Goal: Transaction & Acquisition: Purchase product/service

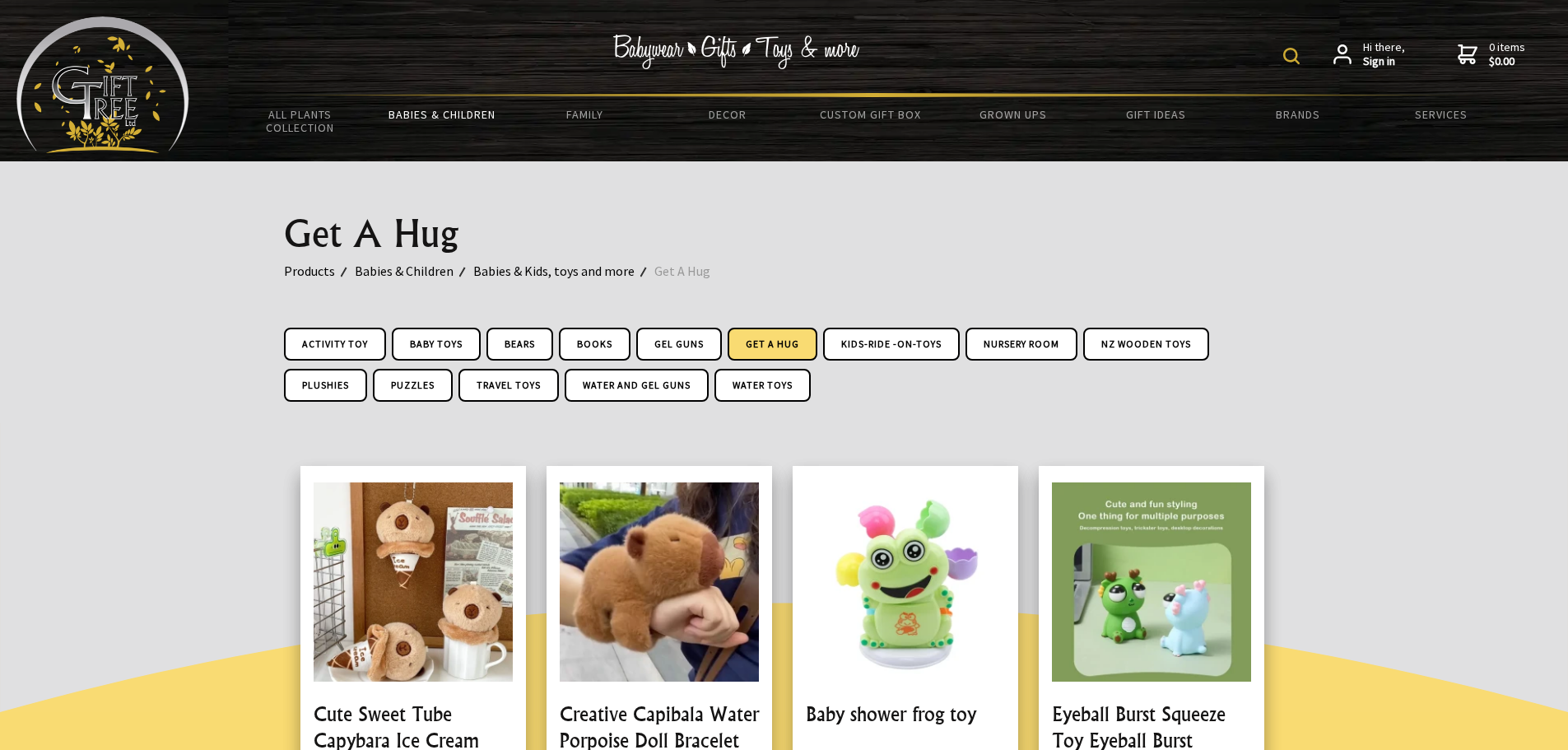
click at [784, 342] on link "Get A Hug" at bounding box center [772, 344] width 90 height 33
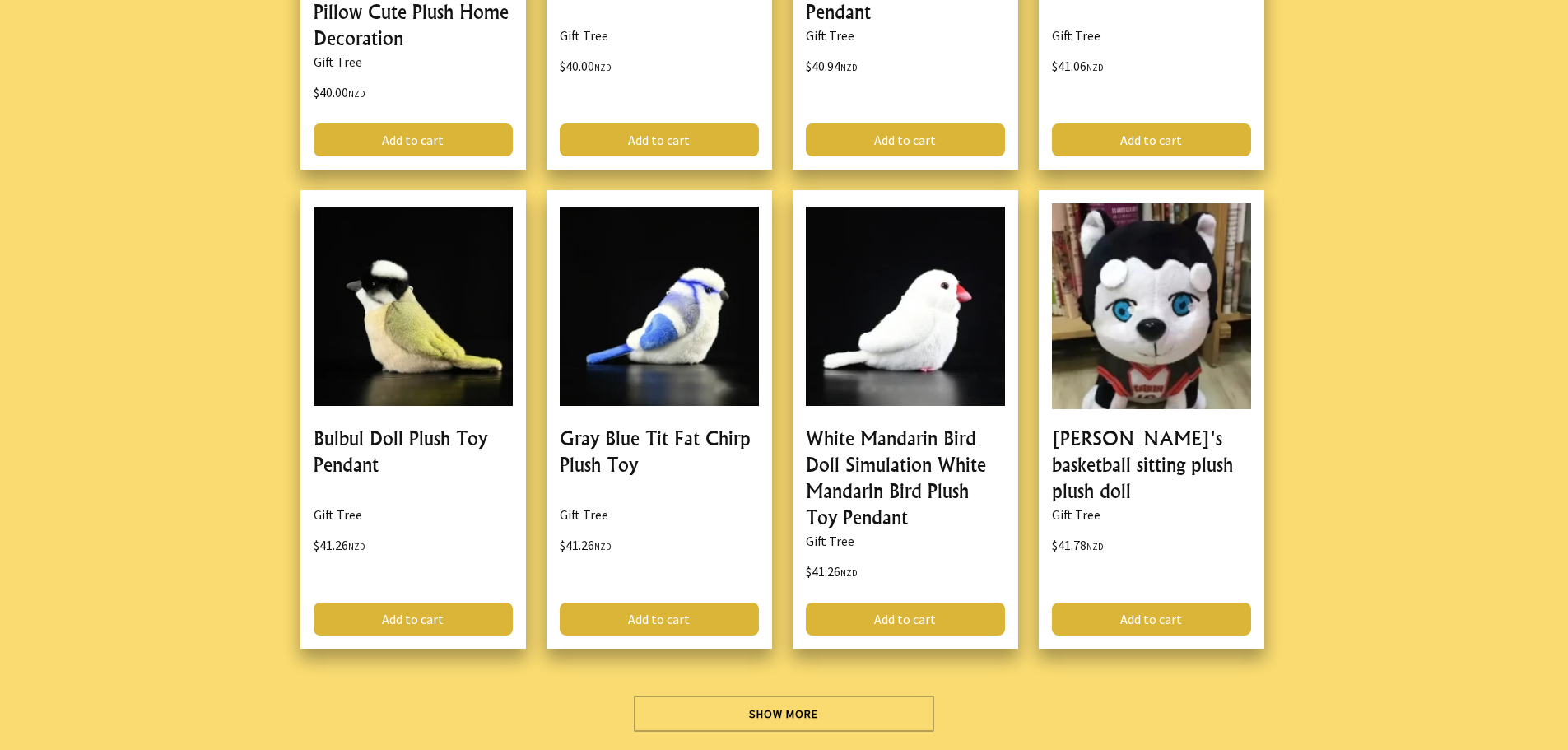
scroll to position [4775, 0]
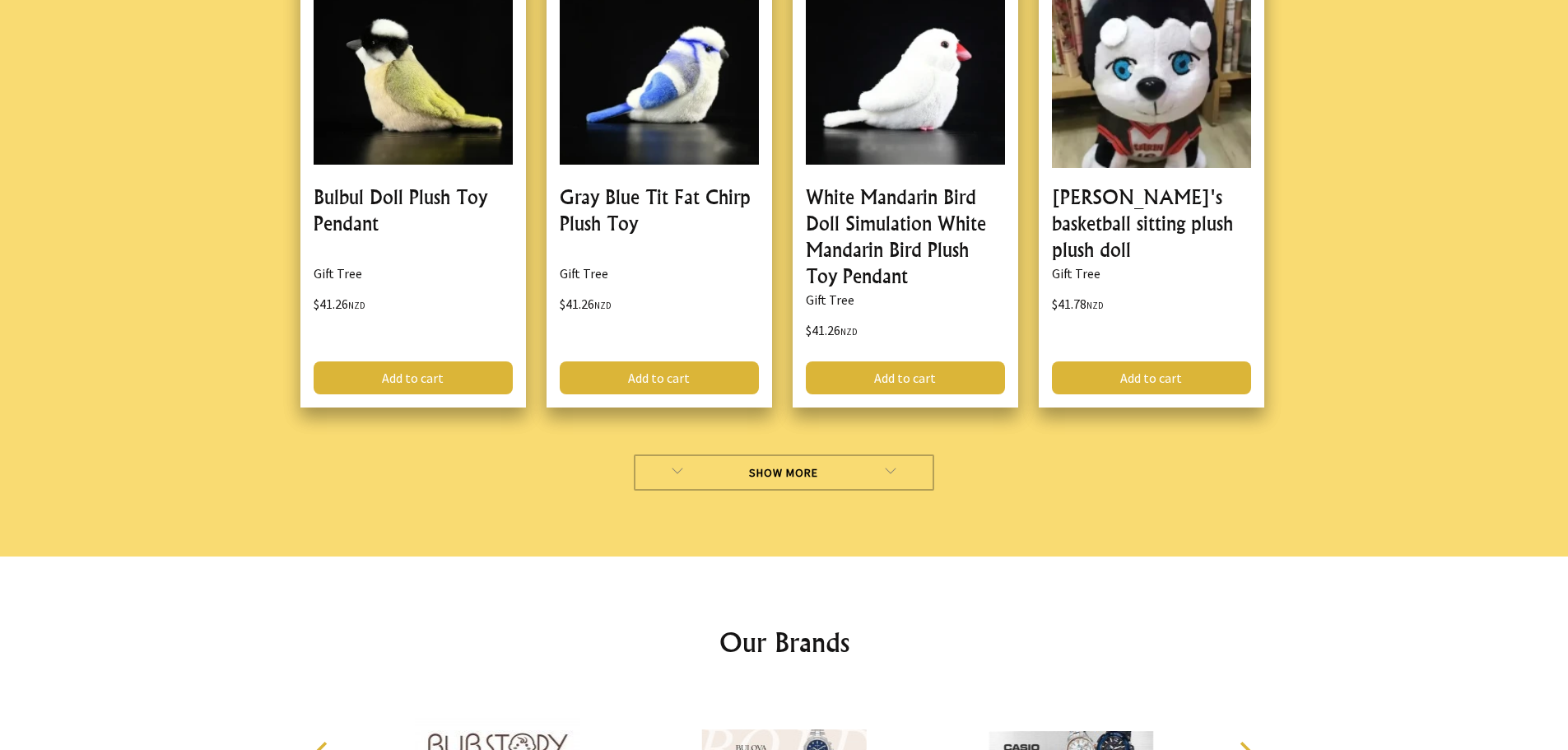
click at [797, 476] on link "Show More" at bounding box center [784, 472] width 300 height 36
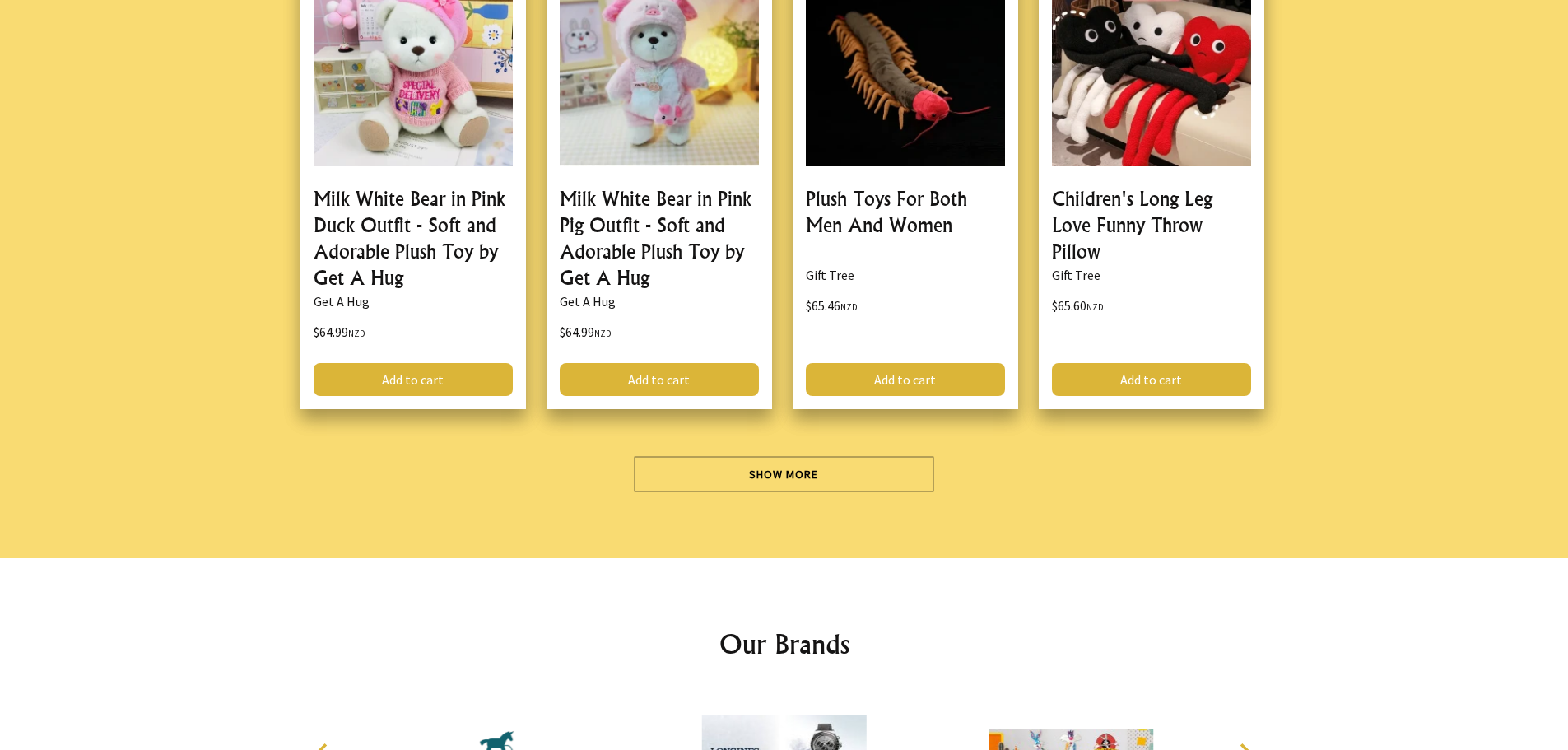
scroll to position [9634, 0]
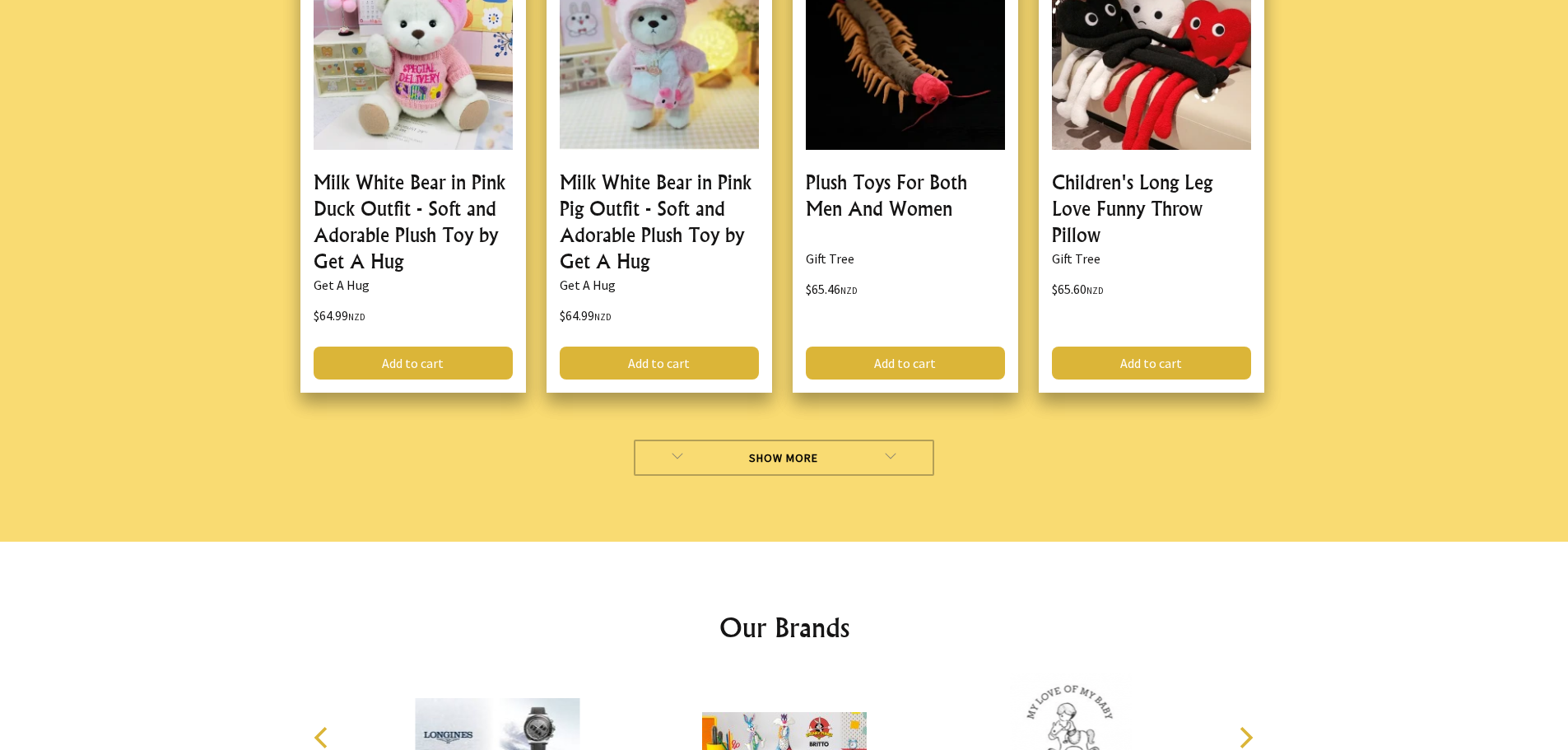
click at [777, 447] on link "Show More" at bounding box center [784, 457] width 300 height 36
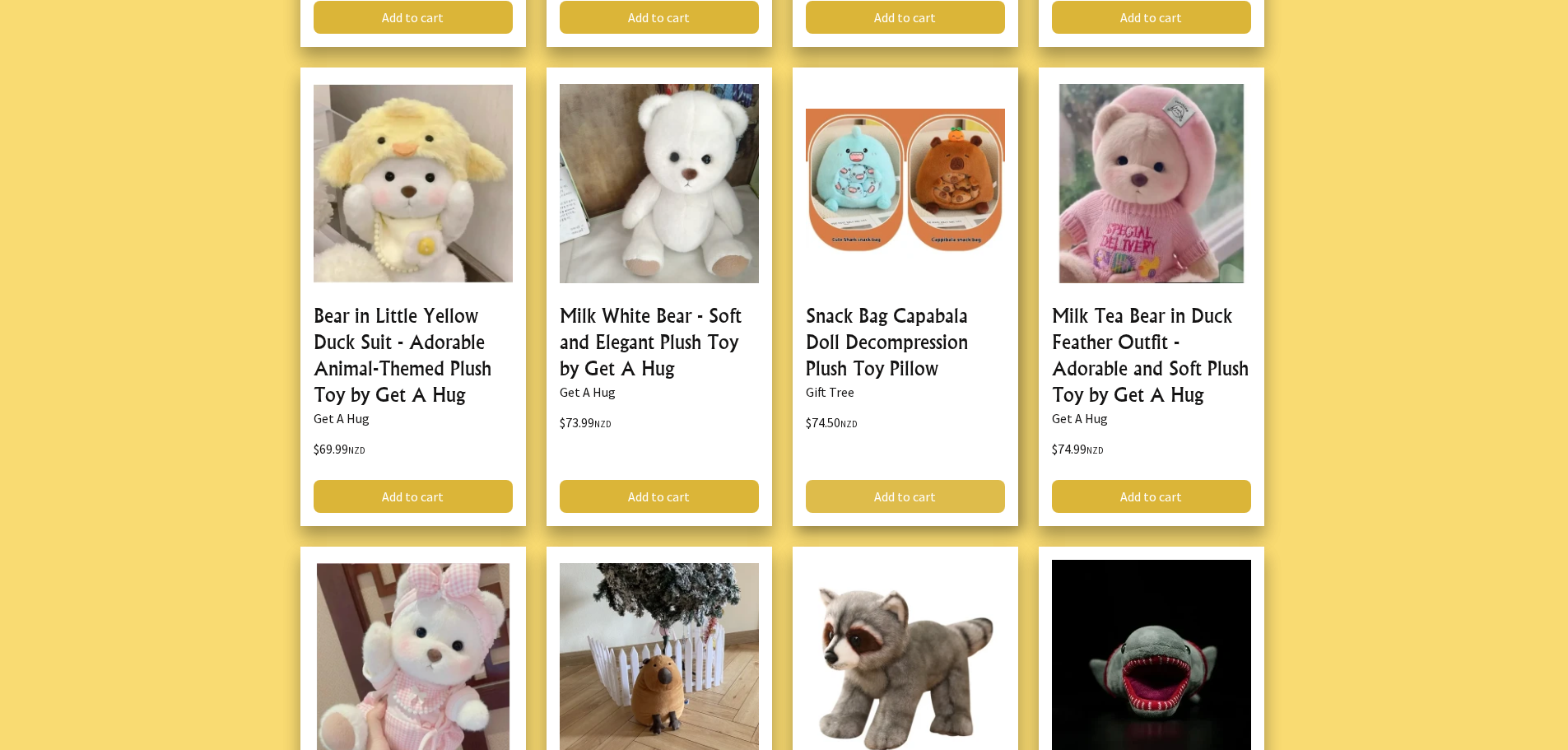
scroll to position [10256, 0]
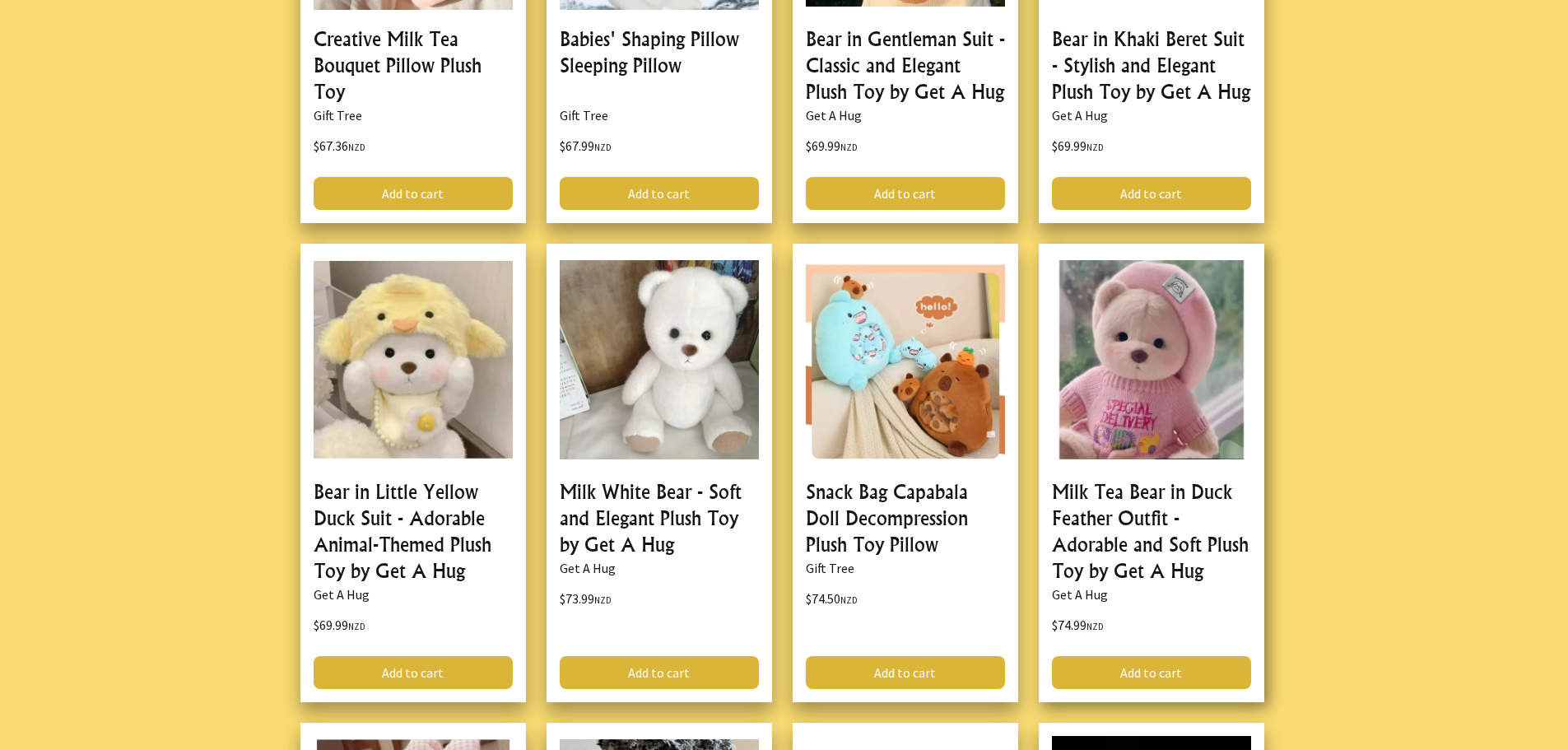
click at [1142, 446] on link at bounding box center [1151, 473] width 226 height 458
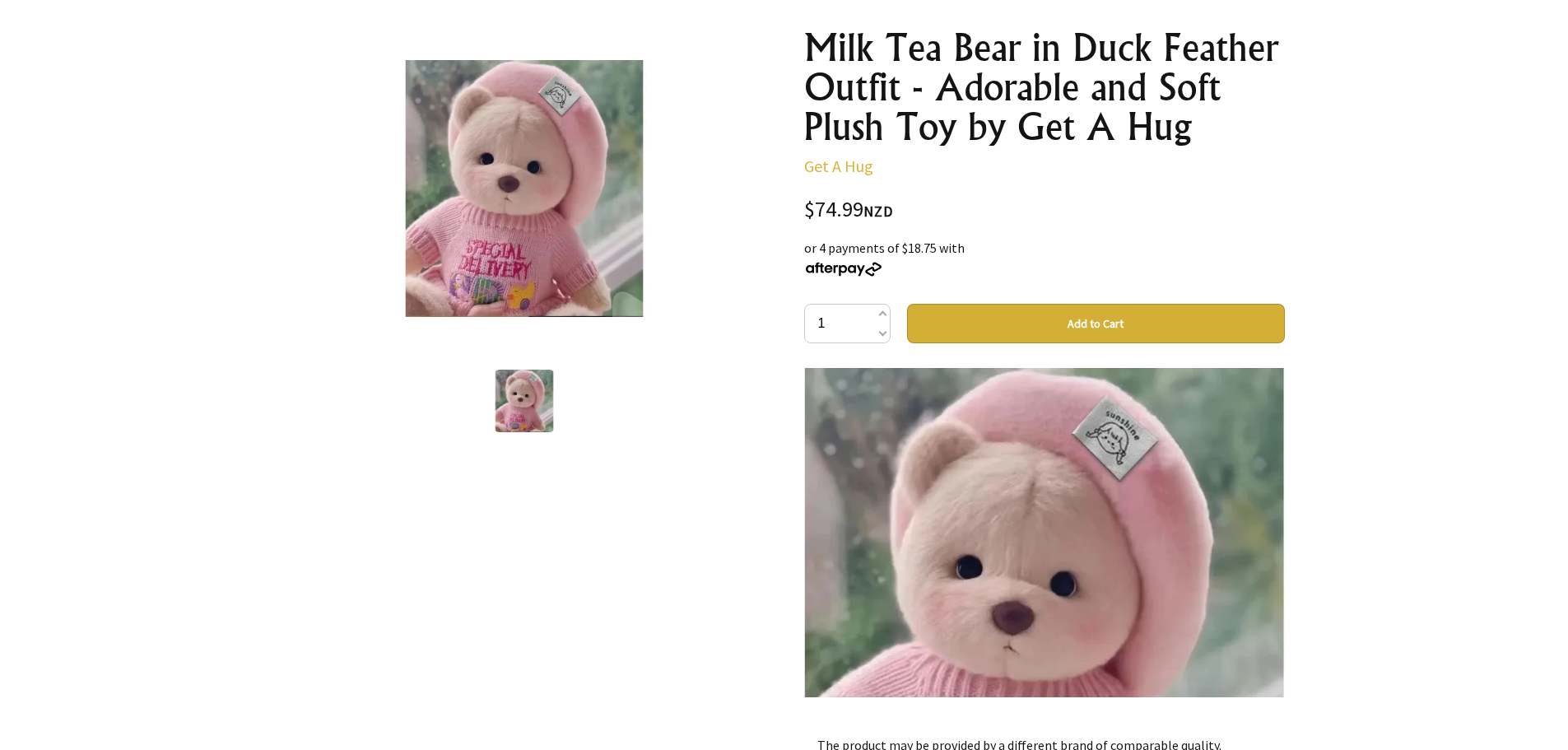
scroll to position [247, 0]
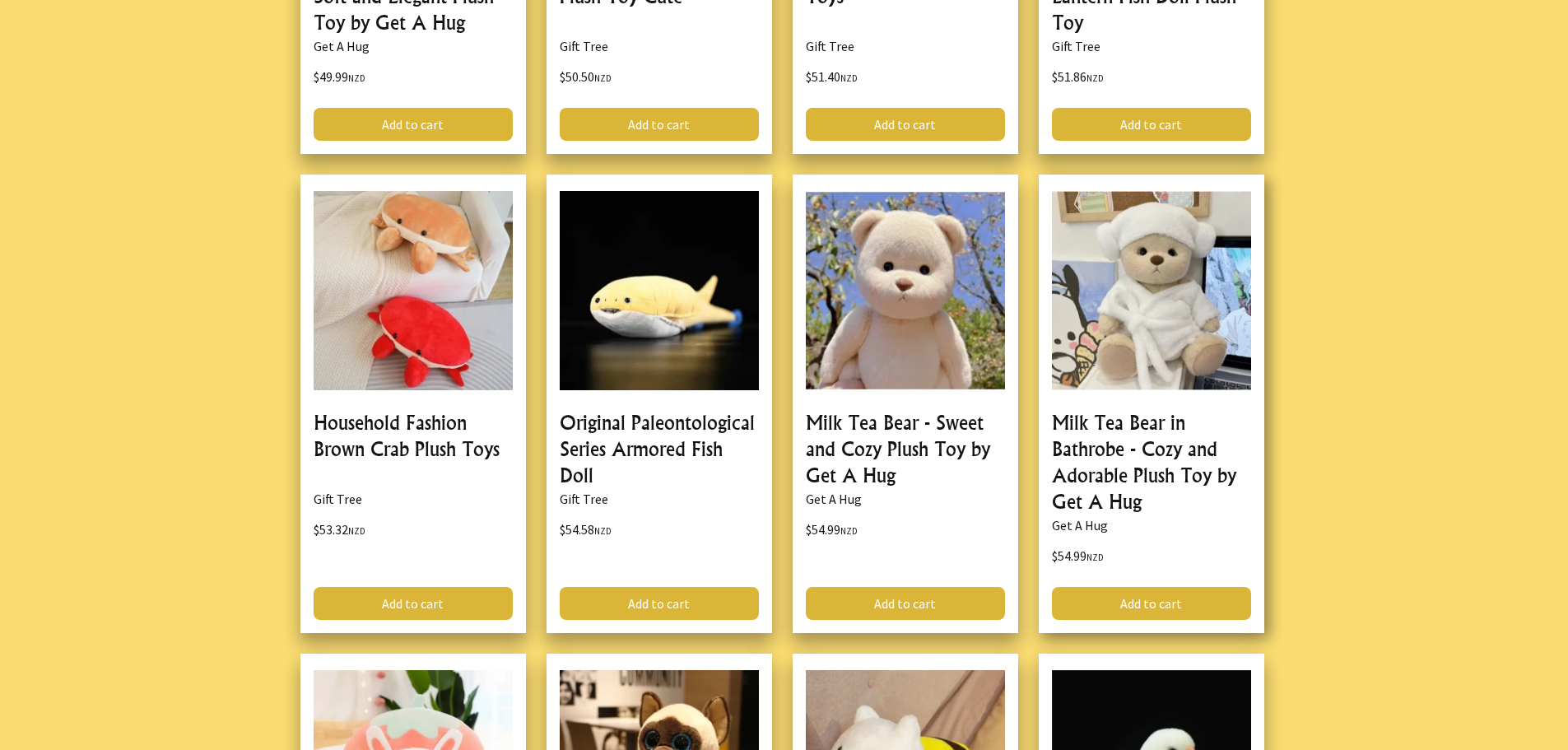
scroll to position [6880, 0]
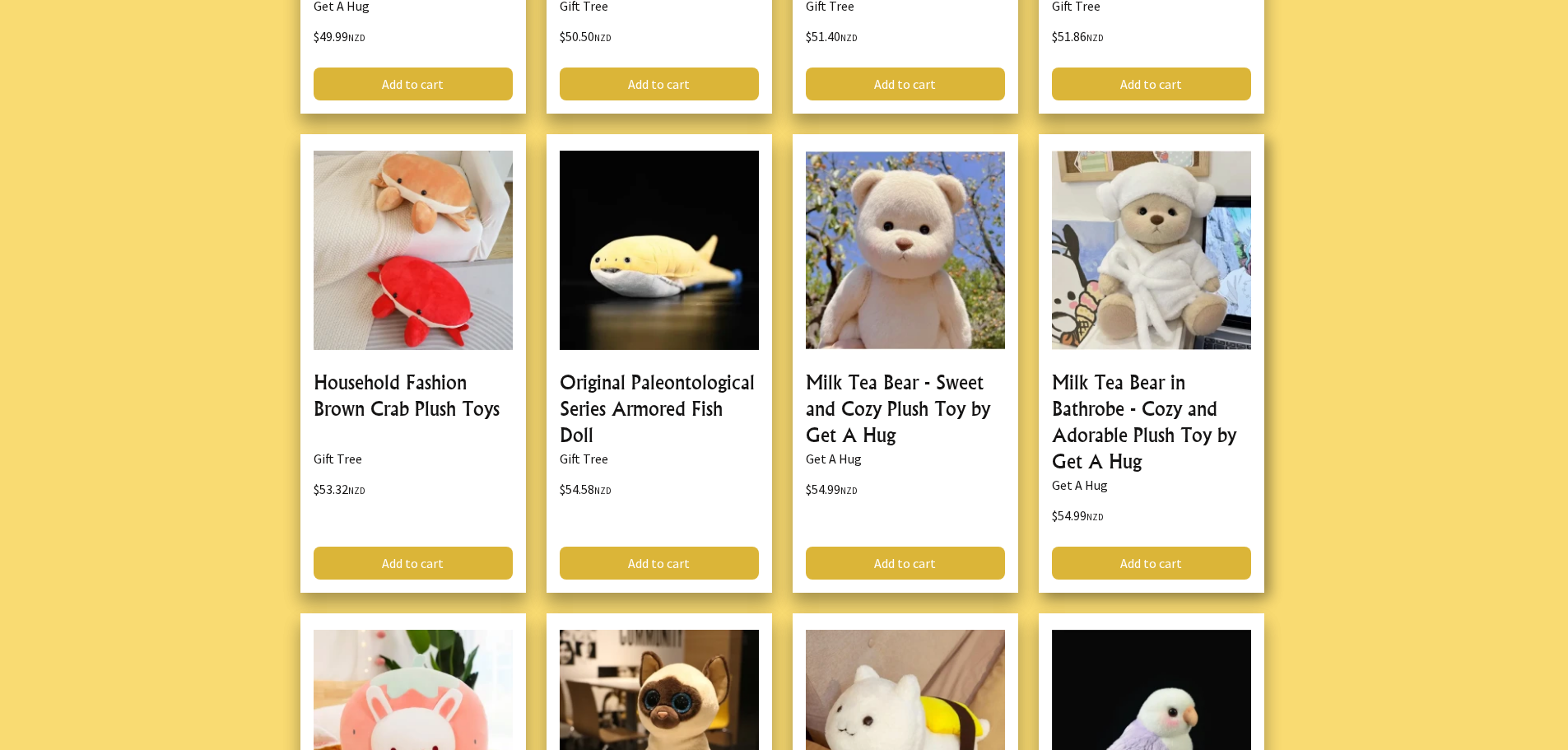
click at [1143, 395] on link at bounding box center [1151, 363] width 226 height 458
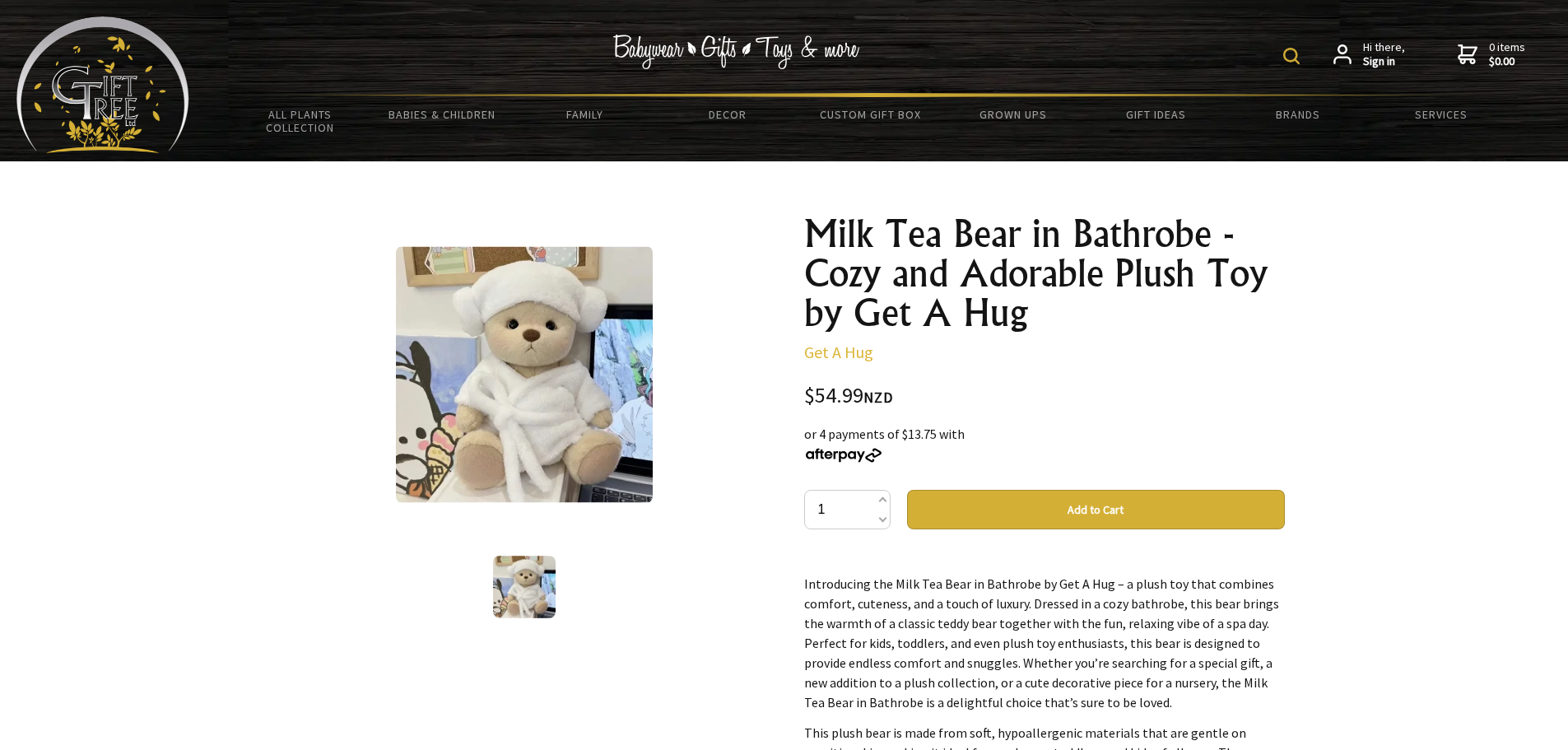
click at [1093, 520] on button "Add to Cart" at bounding box center [1095, 510] width 378 height 40
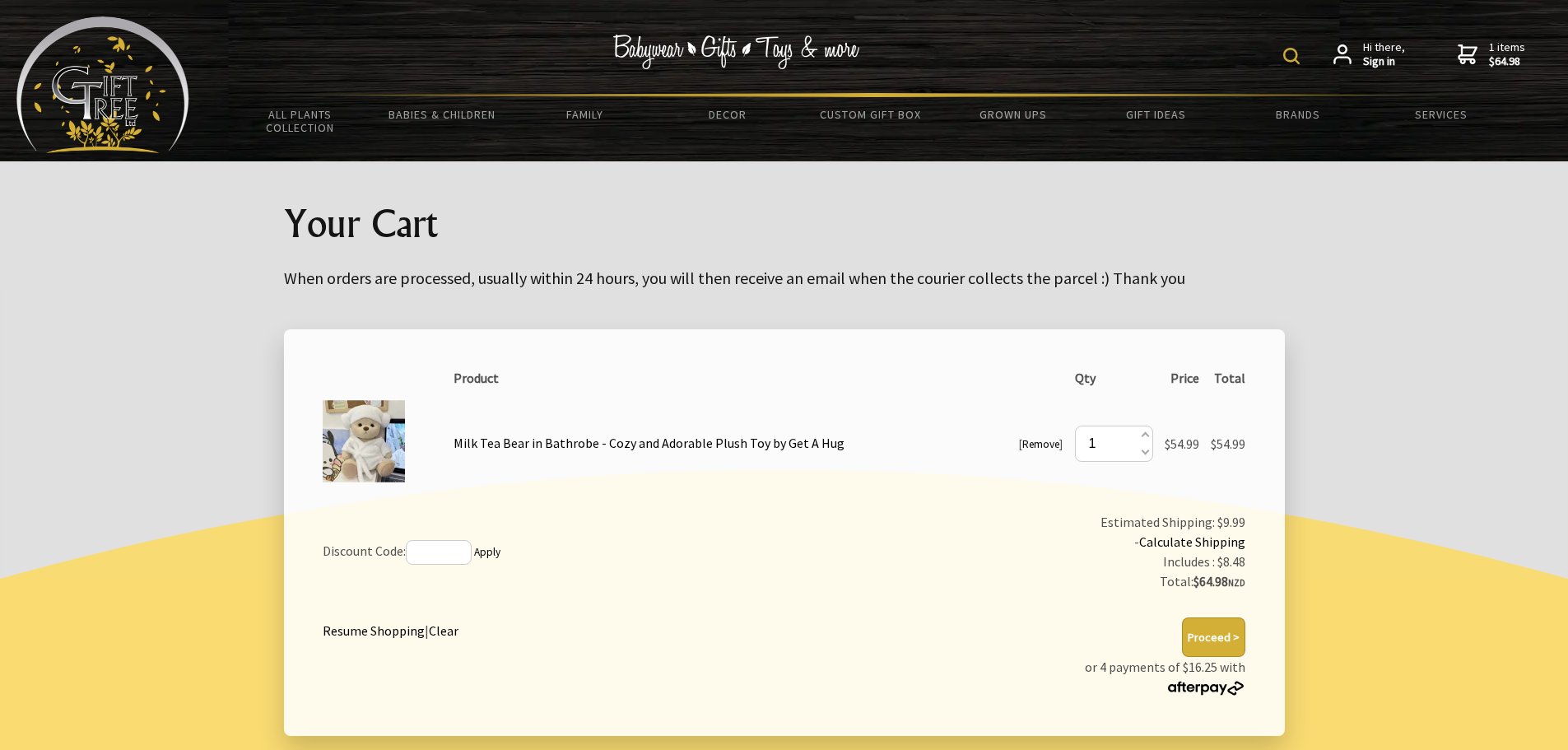
click at [1211, 636] on button "Proceed >" at bounding box center [1213, 637] width 63 height 40
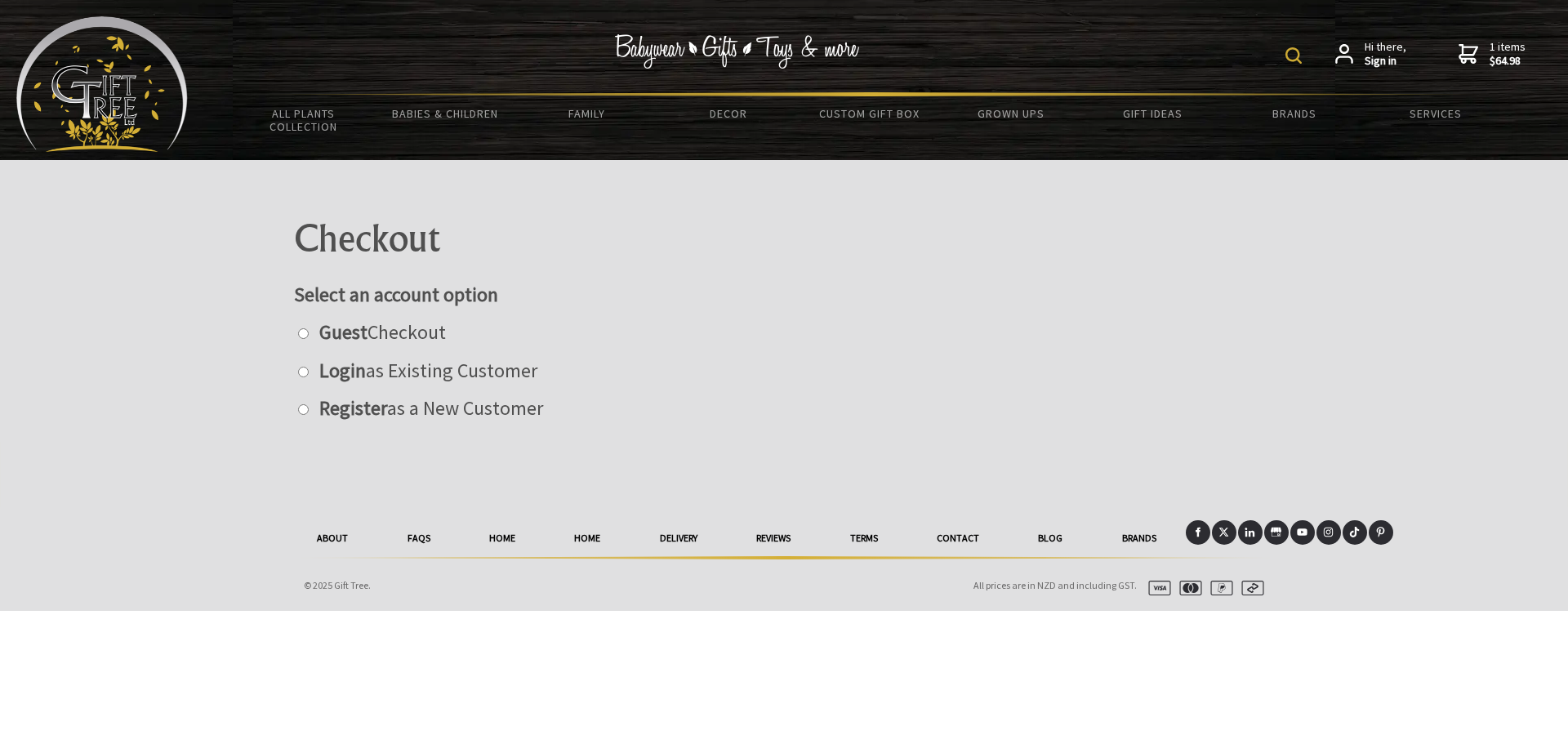
click at [295, 332] on label at bounding box center [303, 332] width 17 height 25
click at [298, 332] on input "radio" at bounding box center [303, 334] width 11 height 11
radio input "true"
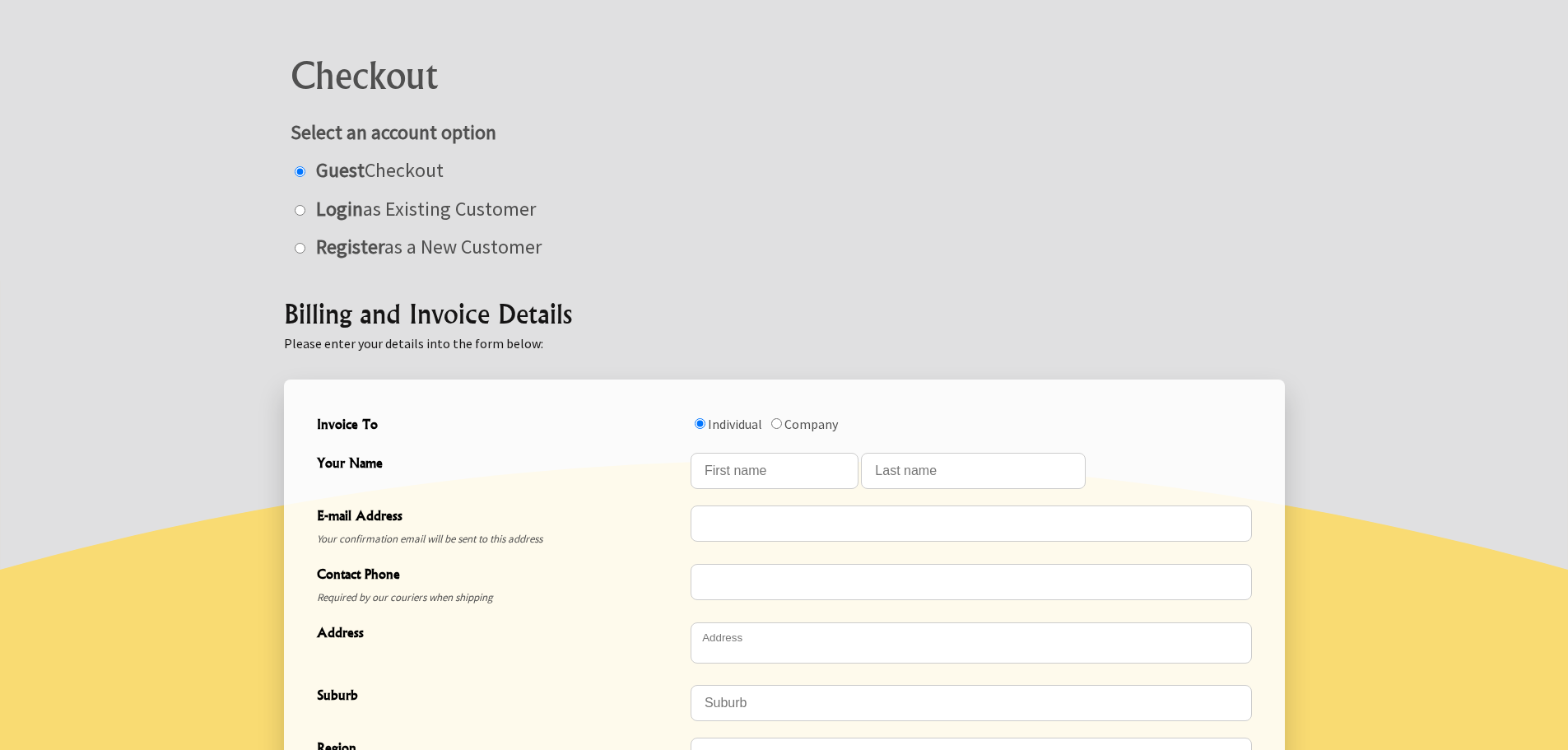
scroll to position [247, 0]
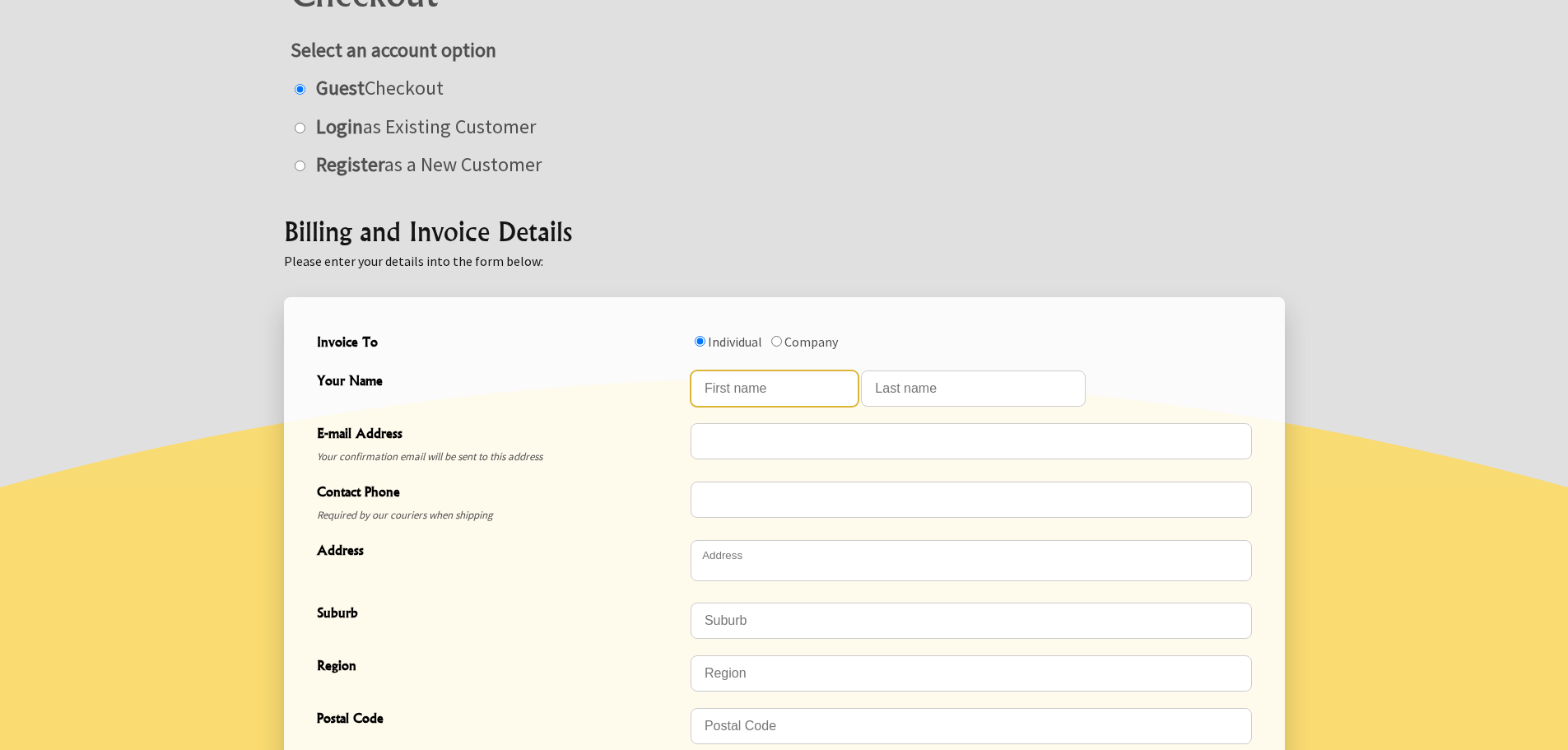
click at [806, 391] on input "Your Name" at bounding box center [774, 388] width 168 height 36
type input "Anne"
type input "Bird"
type input "anne@dodson.nz"
type input "0212207466"
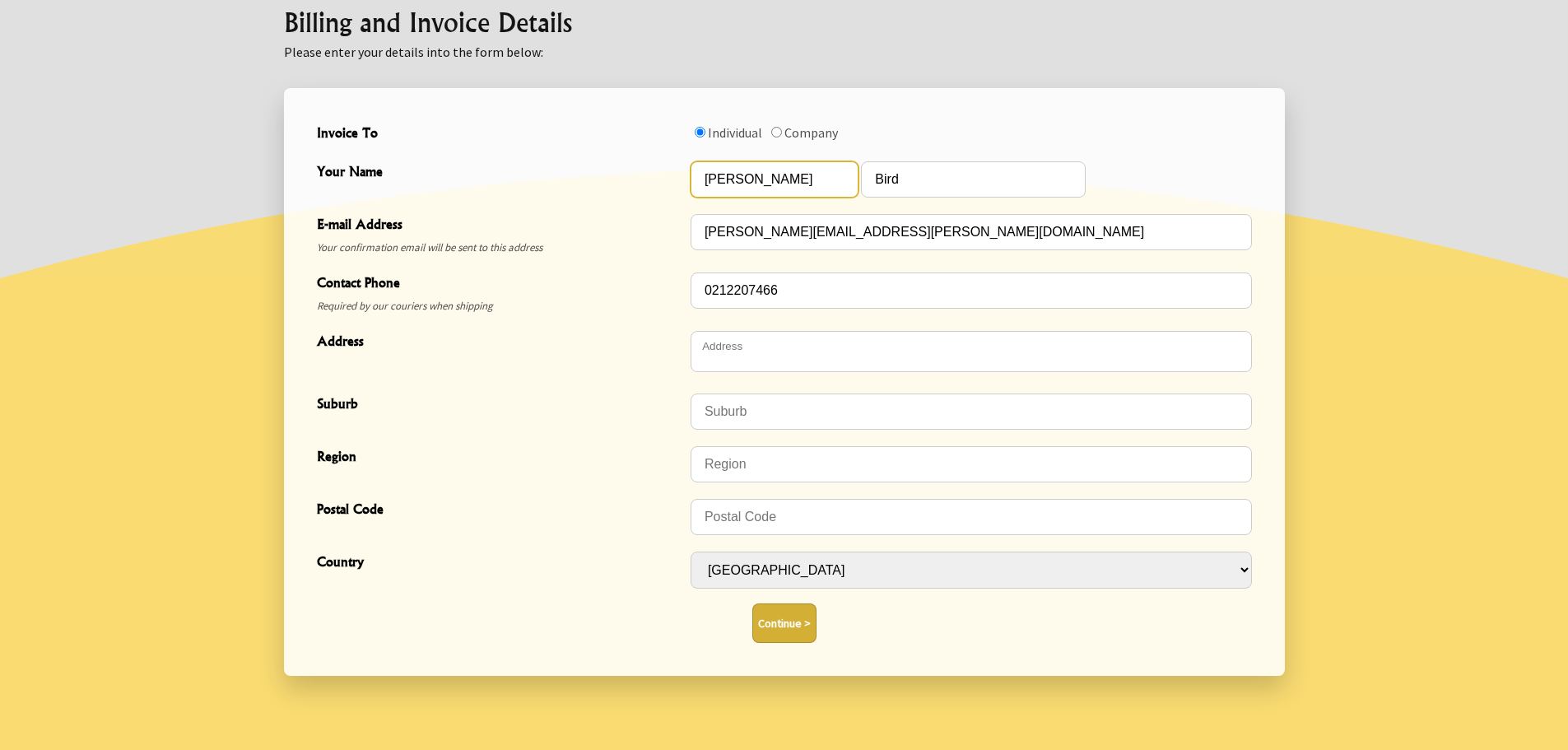
scroll to position [494, 0]
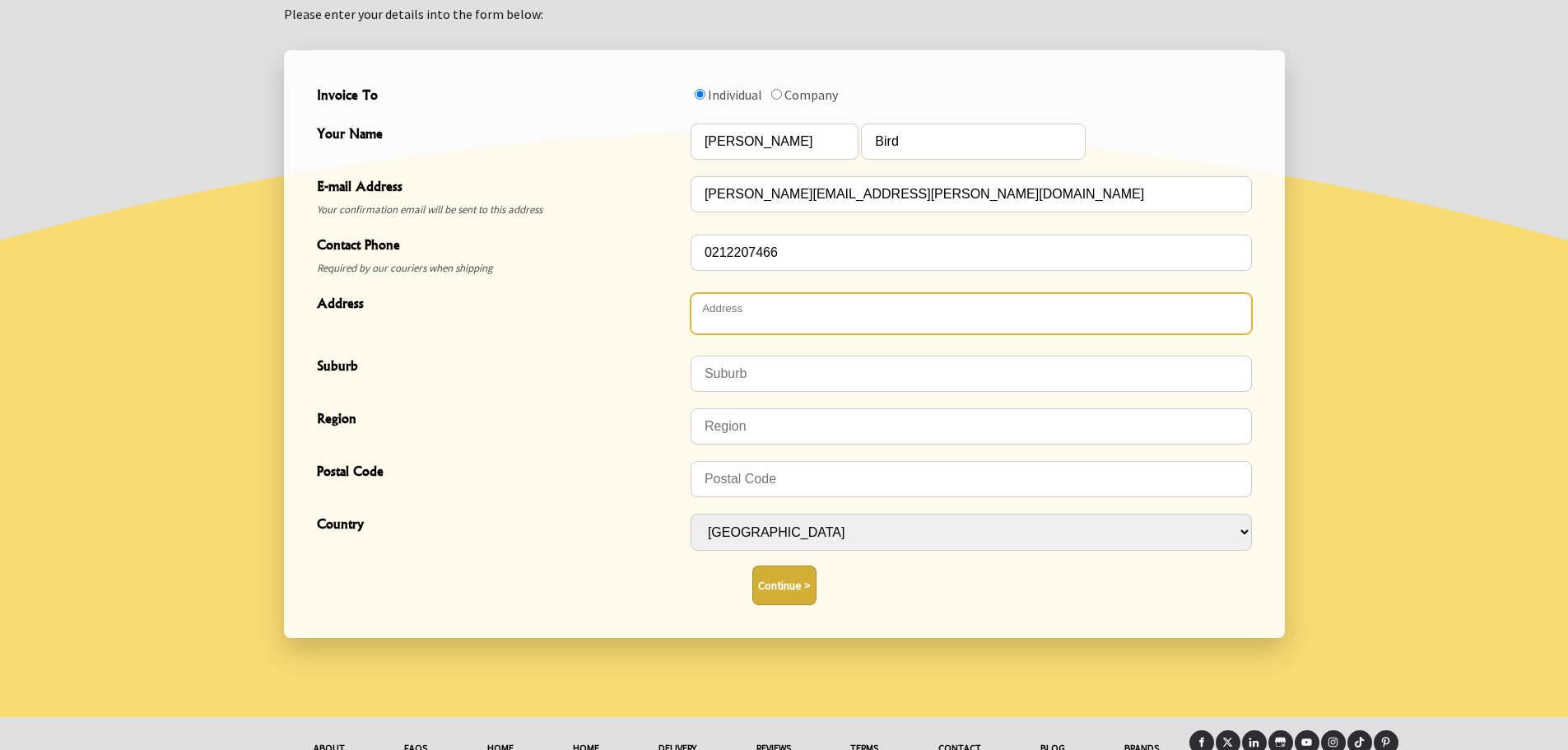
click at [729, 320] on textarea "Address" at bounding box center [971, 313] width 562 height 41
click at [781, 320] on textarea "Address" at bounding box center [971, 313] width 562 height 41
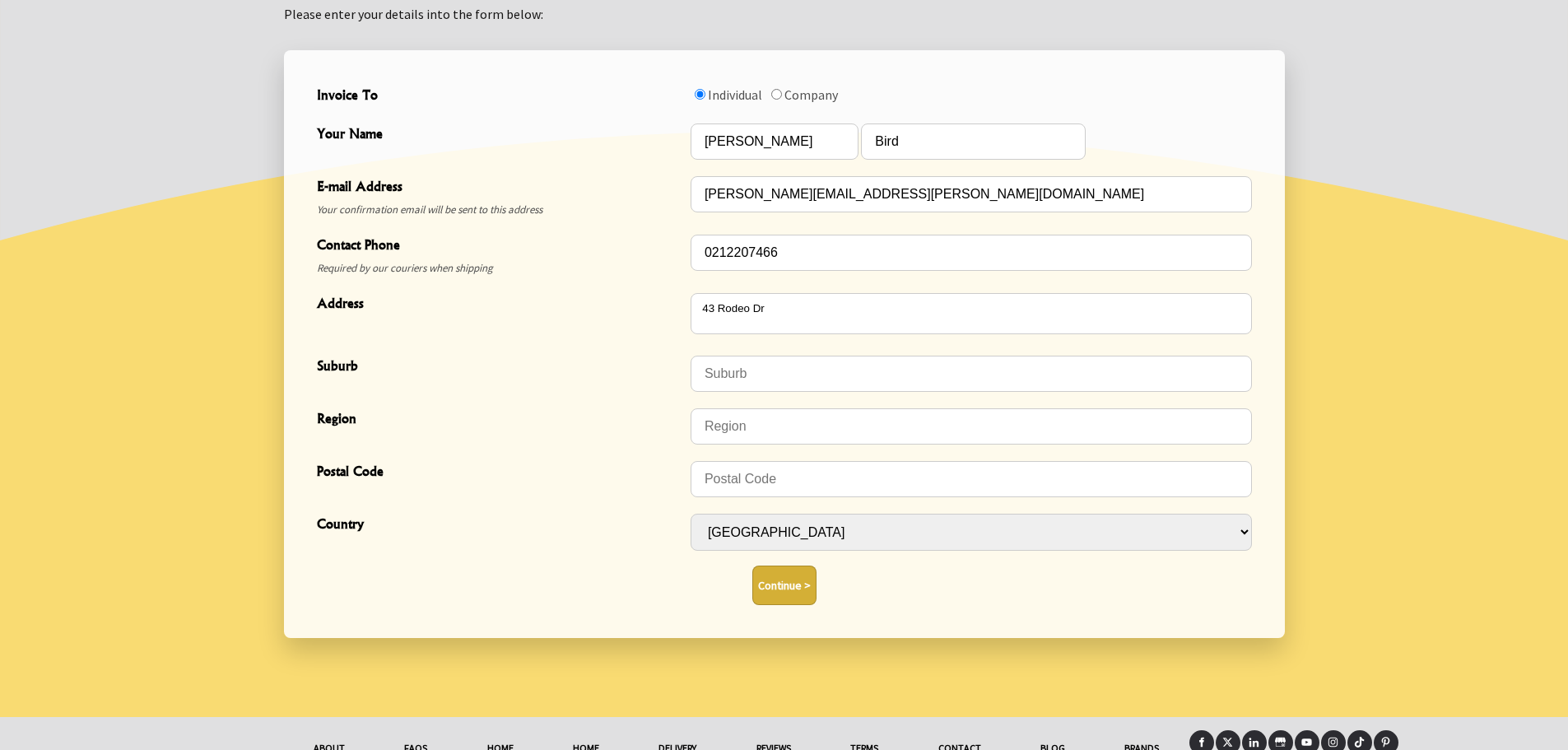
type textarea "43 Rodeo Drive"
type input "Redvale"
type input "Auckland"
type input "0794"
click at [792, 585] on button "Continue >" at bounding box center [784, 585] width 64 height 40
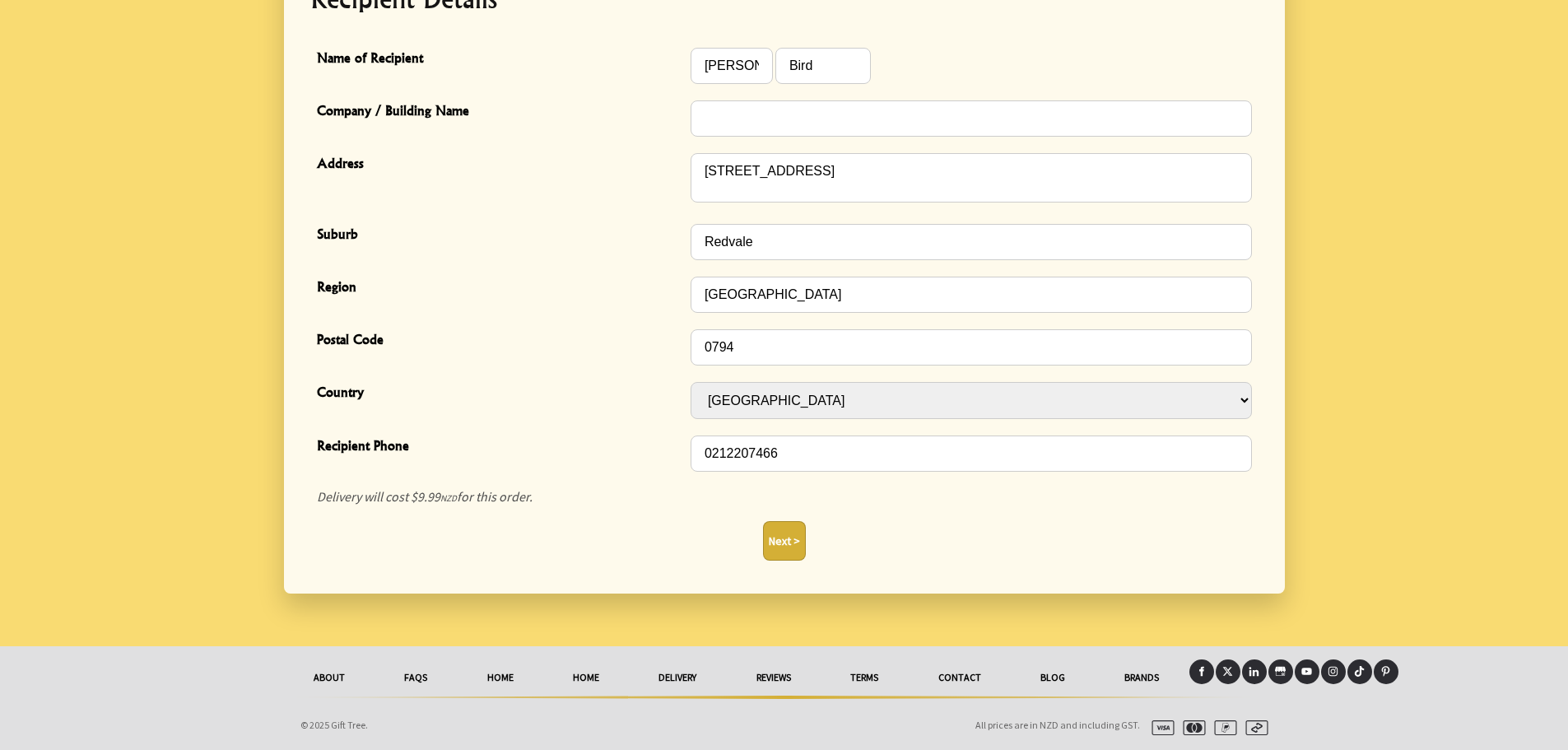
scroll to position [484, 0]
click at [769, 542] on button "Next >" at bounding box center [784, 540] width 43 height 40
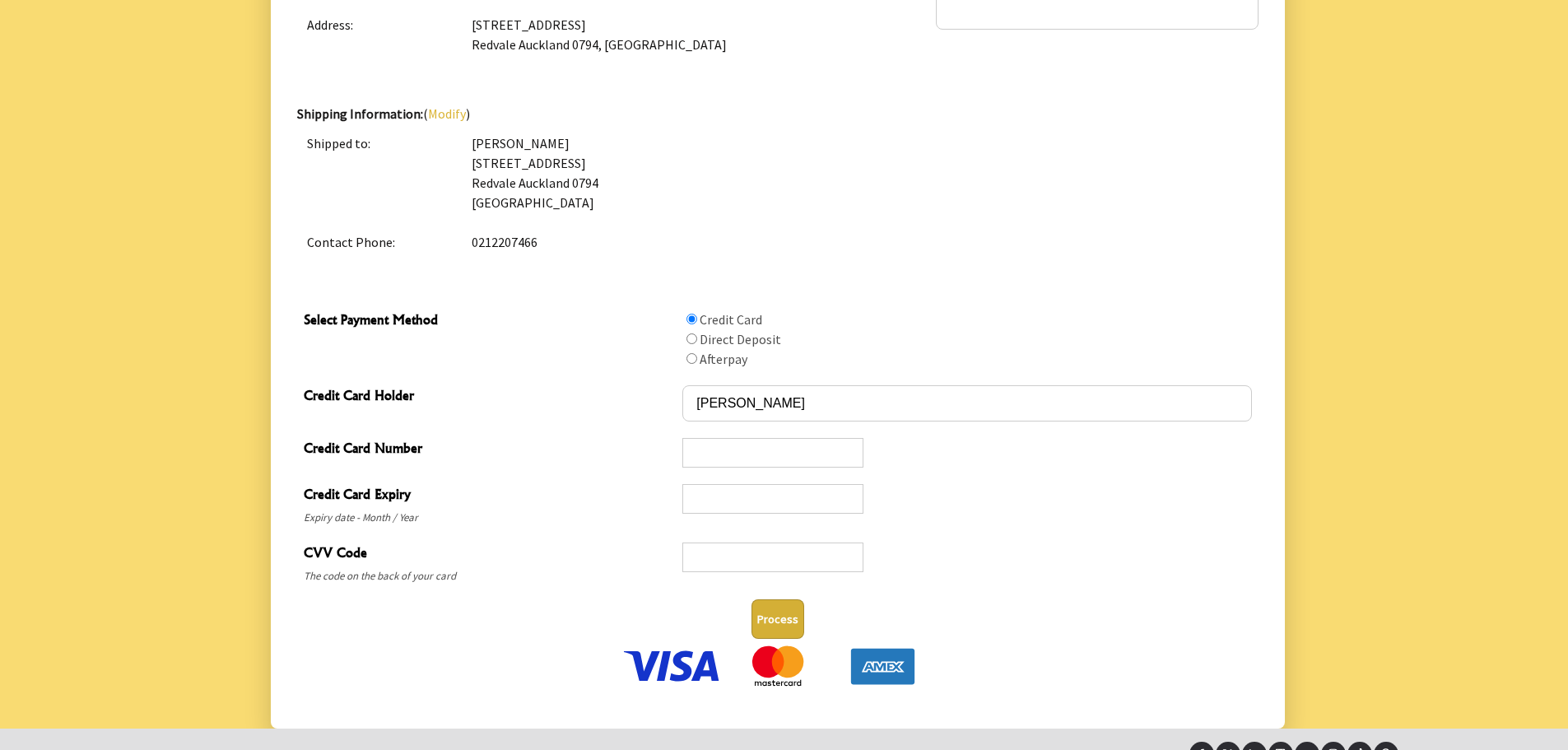
scroll to position [678, 0]
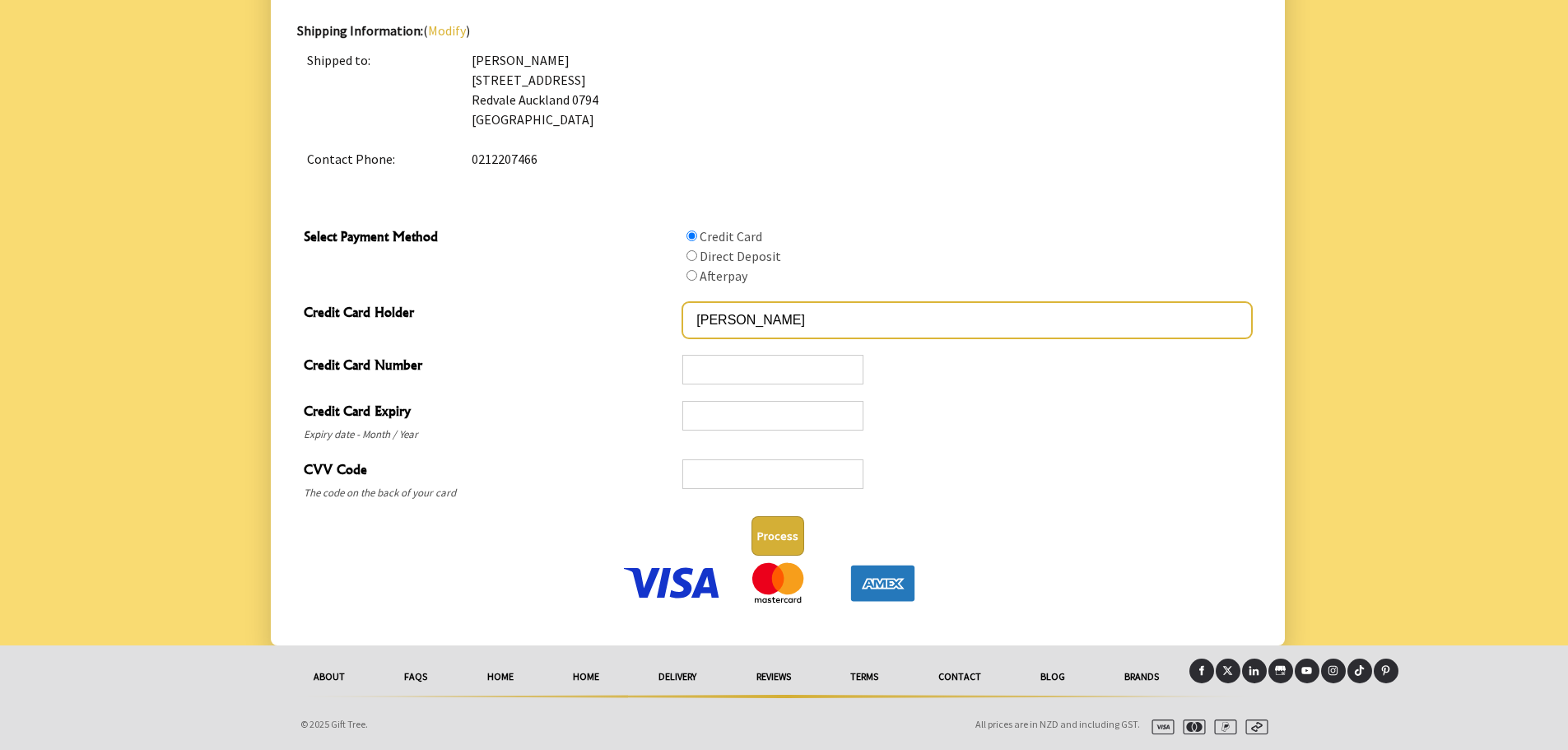
click at [781, 317] on input "ANNE BIRD" at bounding box center [966, 320] width 569 height 36
type input "A"
type input "MRS A M BIRD"
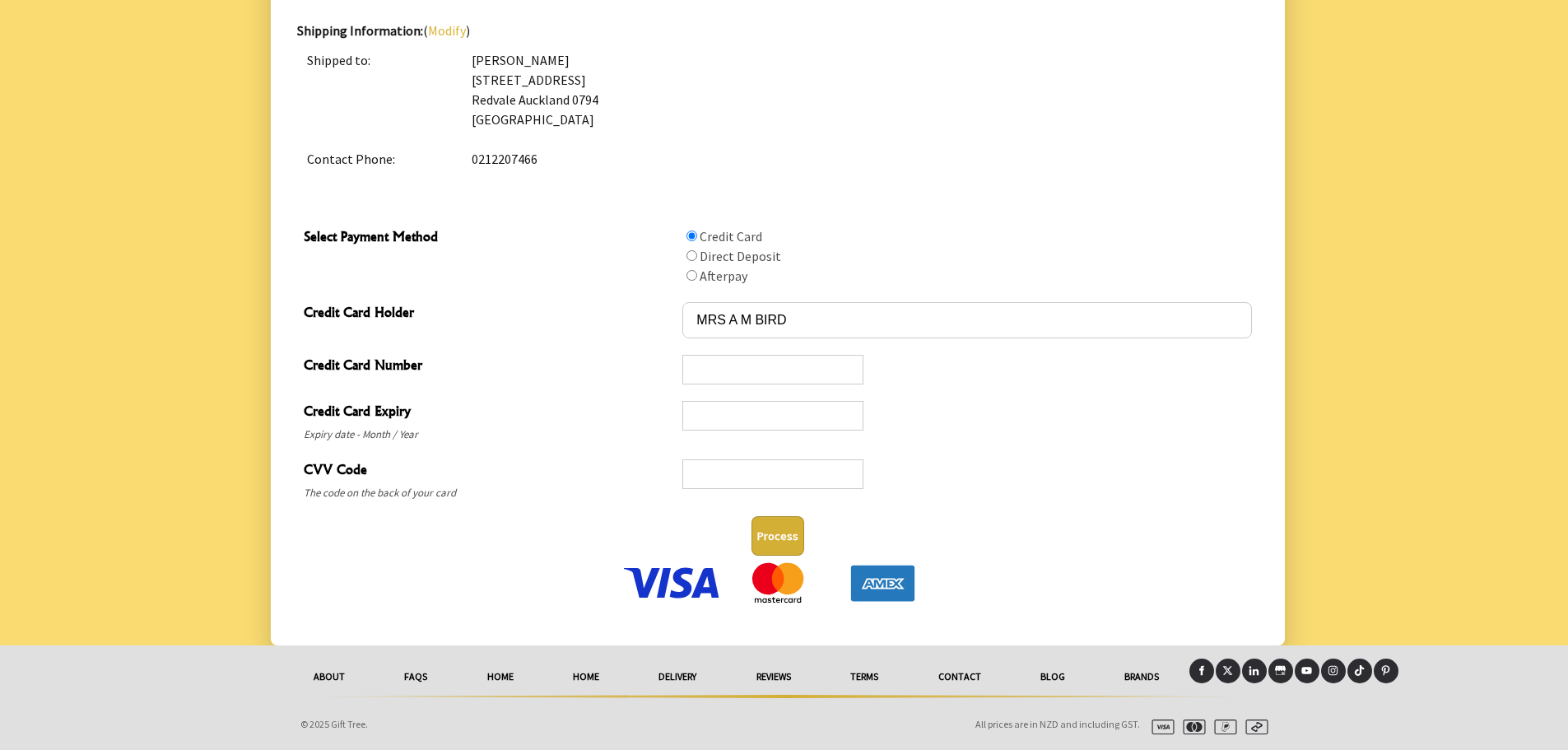
click at [786, 546] on button "Process" at bounding box center [778, 536] width 52 height 40
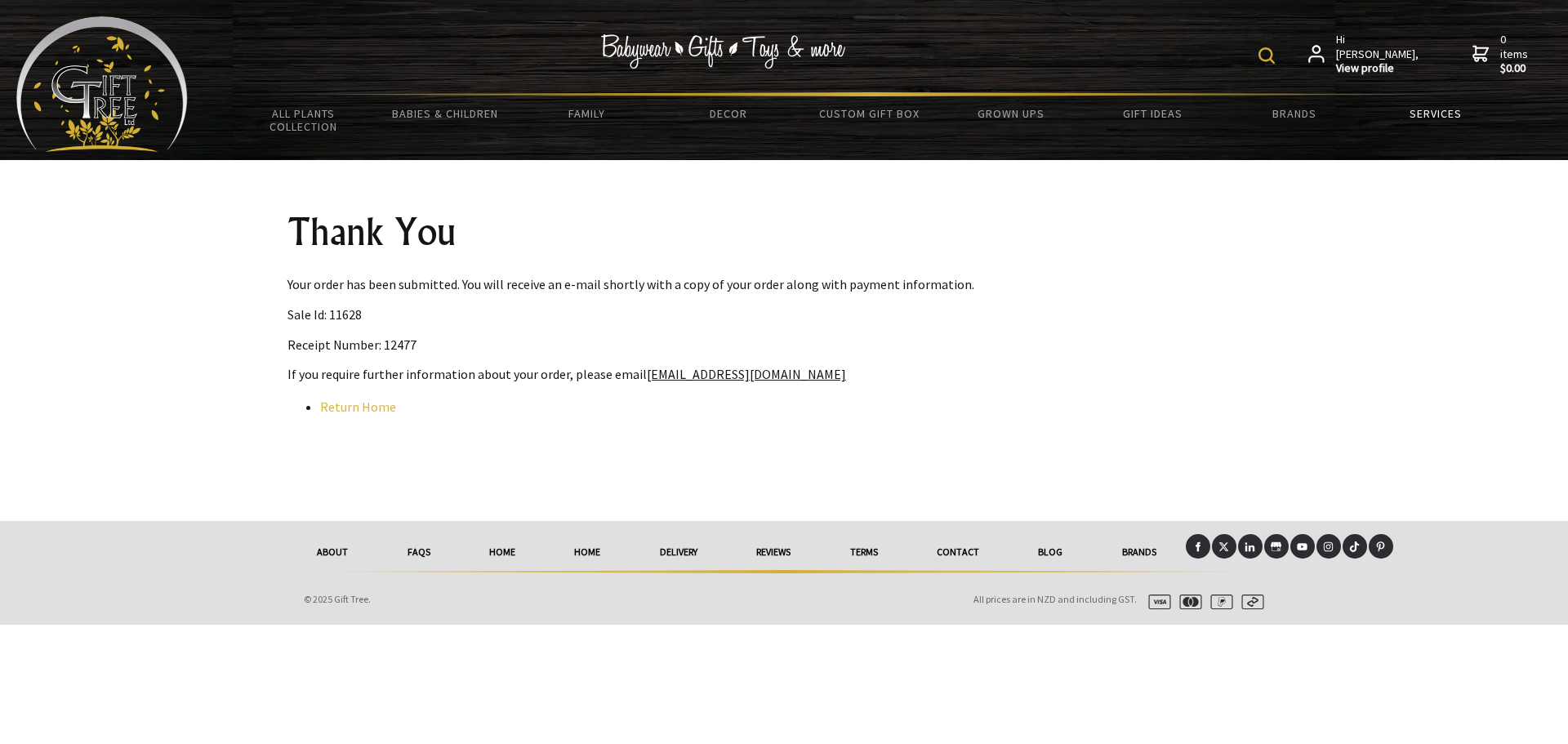
click at [1444, 113] on link "Services" at bounding box center [1436, 113] width 141 height 35
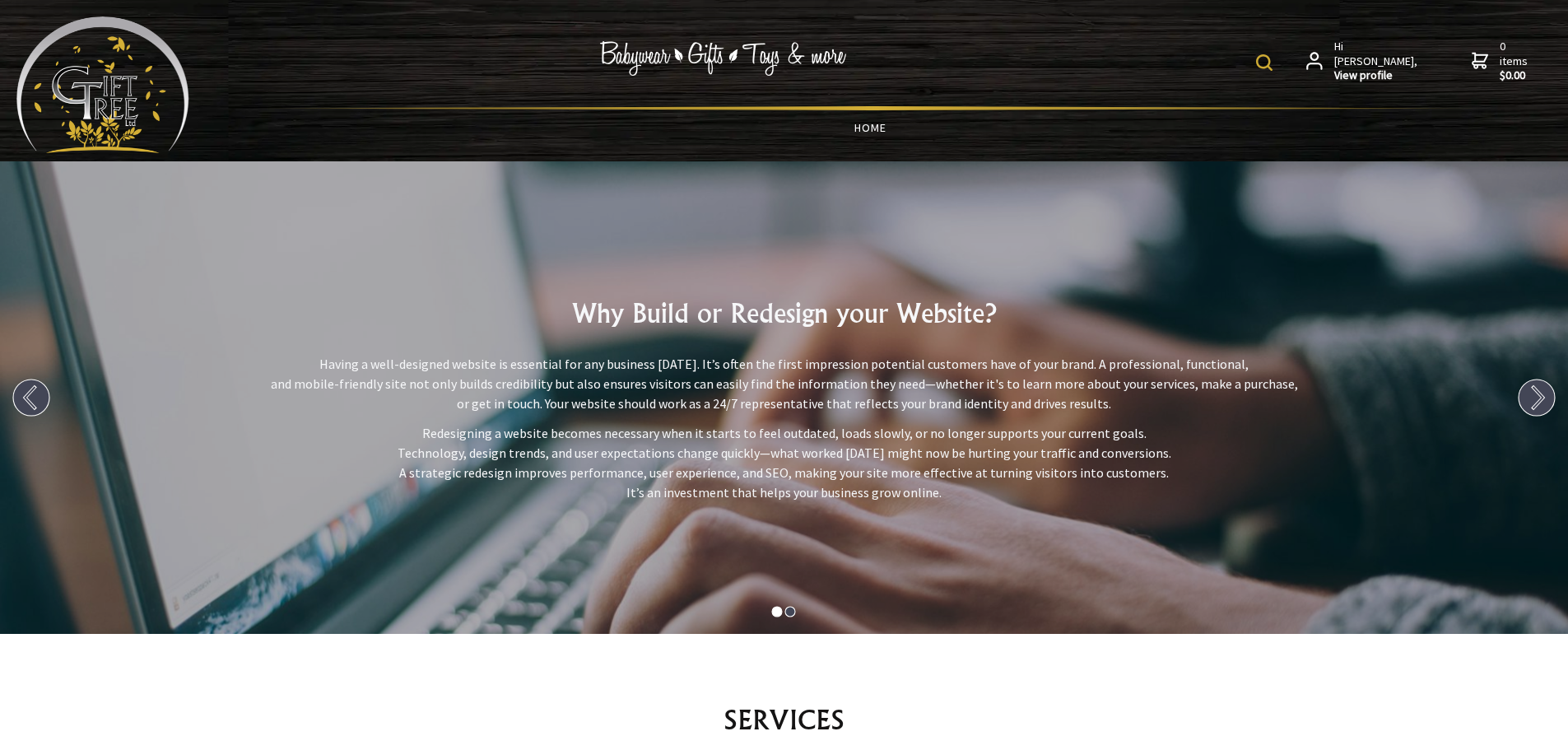
click at [867, 123] on link "HOME" at bounding box center [871, 128] width 1284 height 35
click at [873, 135] on link "HOME" at bounding box center [871, 128] width 1284 height 35
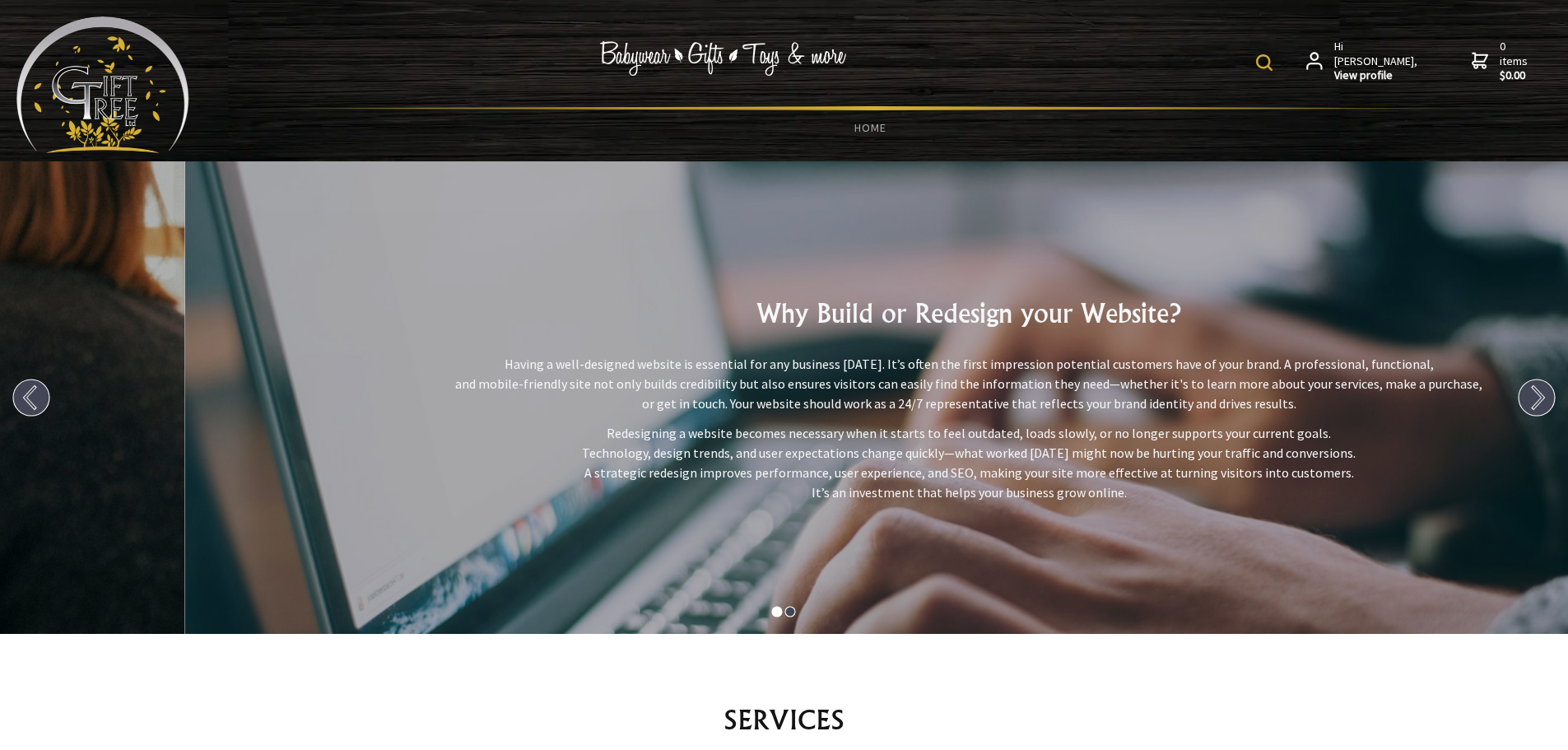
click at [733, 58] on img at bounding box center [723, 58] width 247 height 35
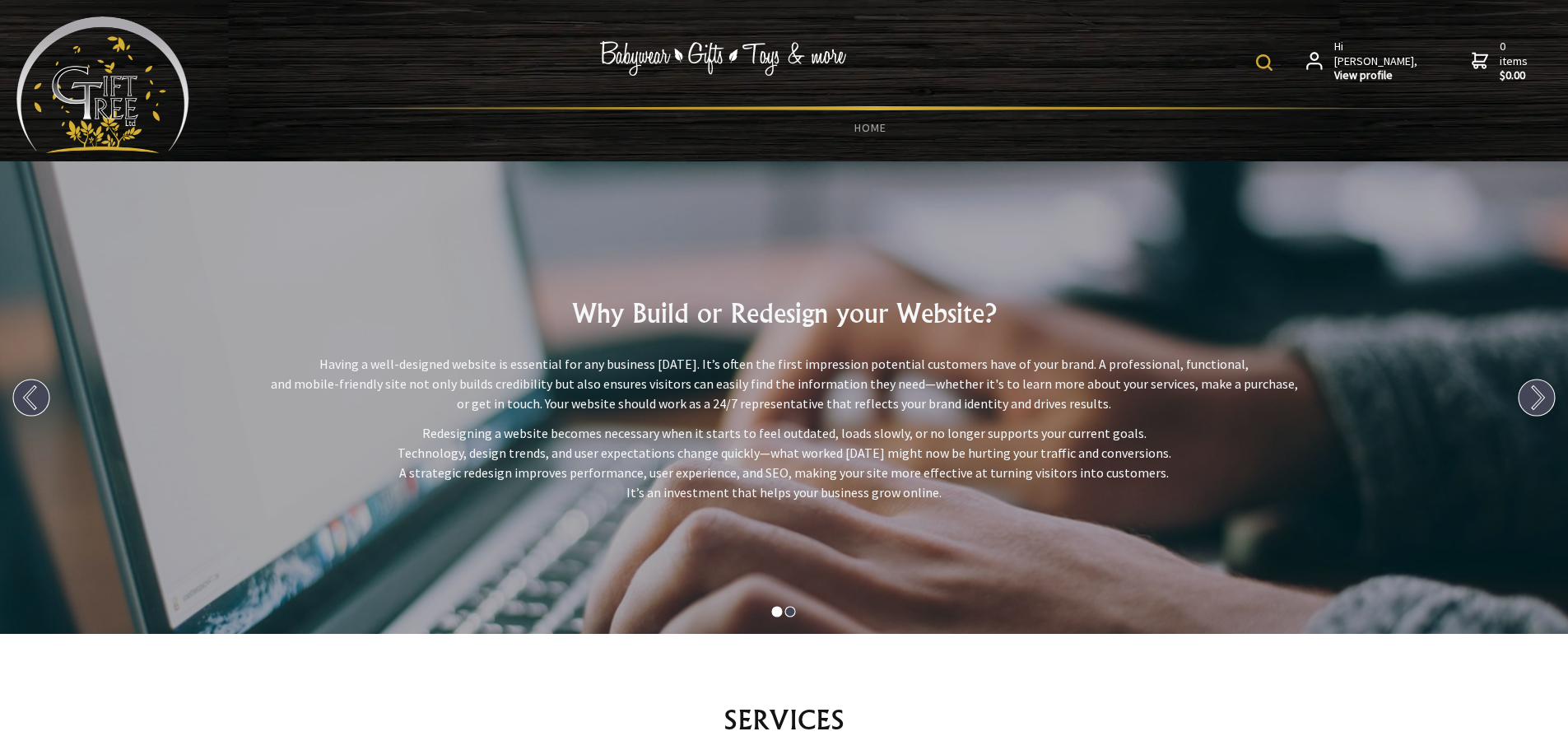
click at [48, 102] on img at bounding box center [103, 84] width 172 height 137
